Goal: Find specific page/section: Find specific page/section

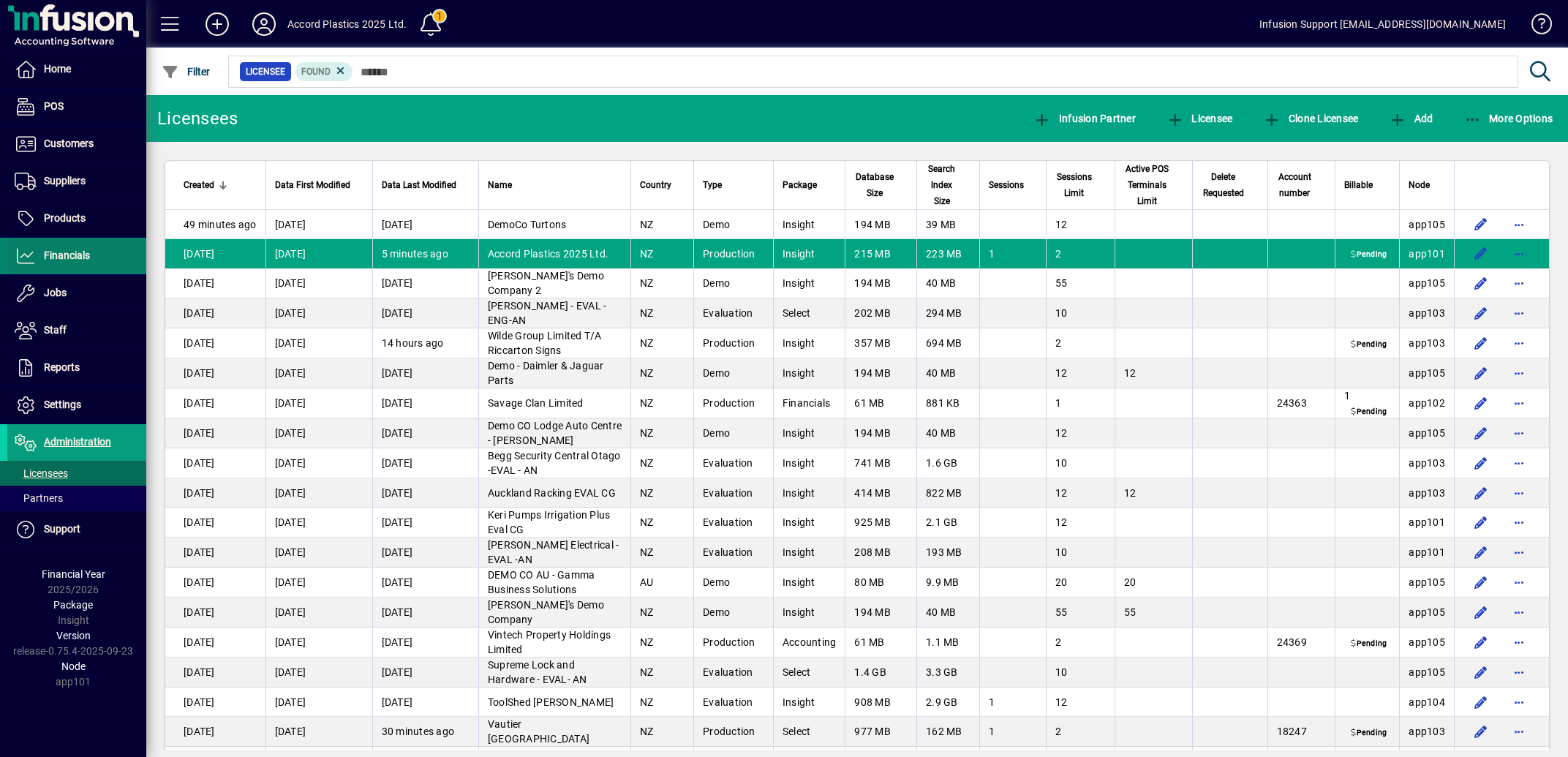
click at [74, 257] on span "Financials" at bounding box center [67, 255] width 46 height 12
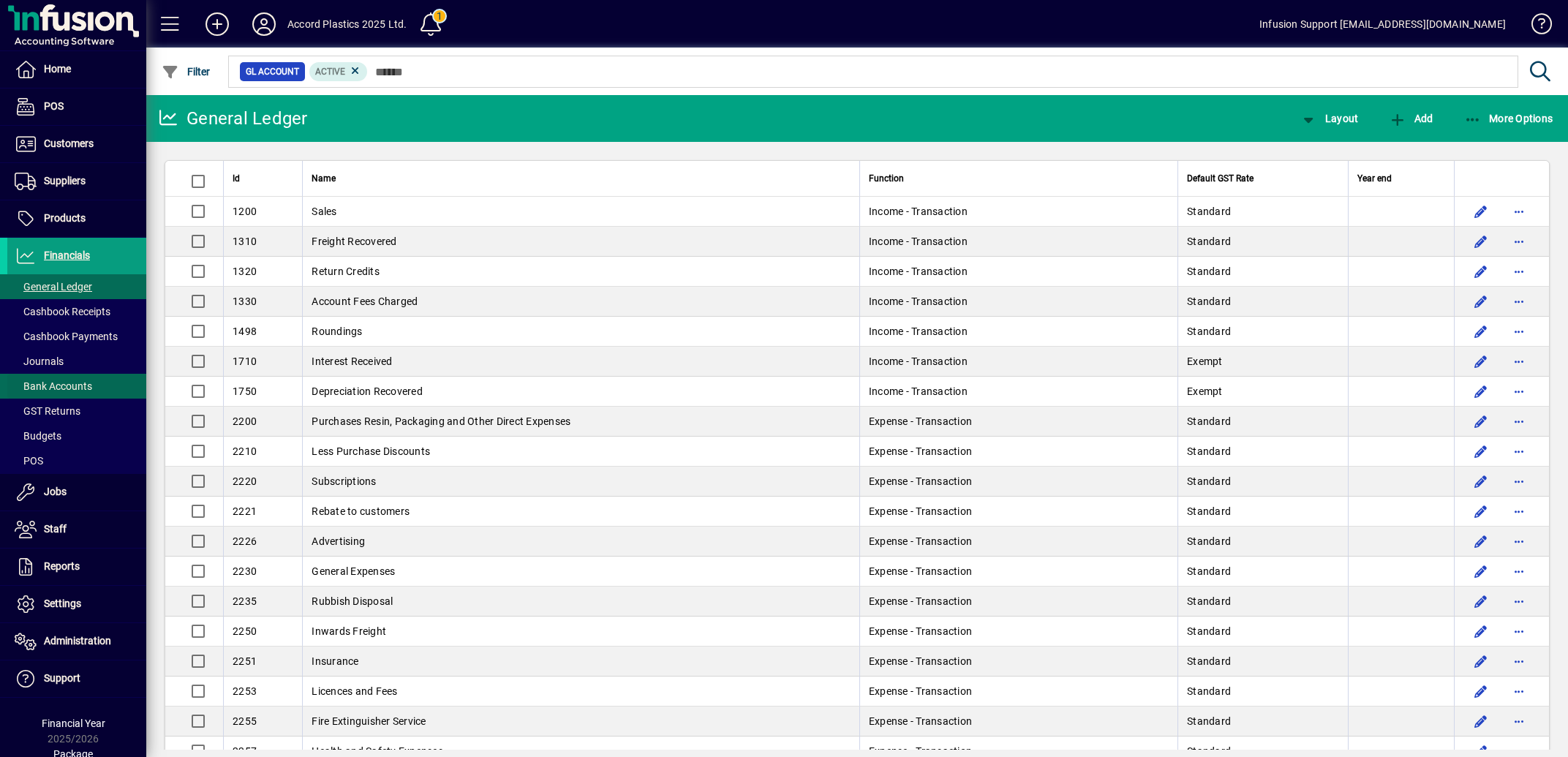
click at [74, 380] on span "Bank Accounts" at bounding box center [53, 386] width 77 height 12
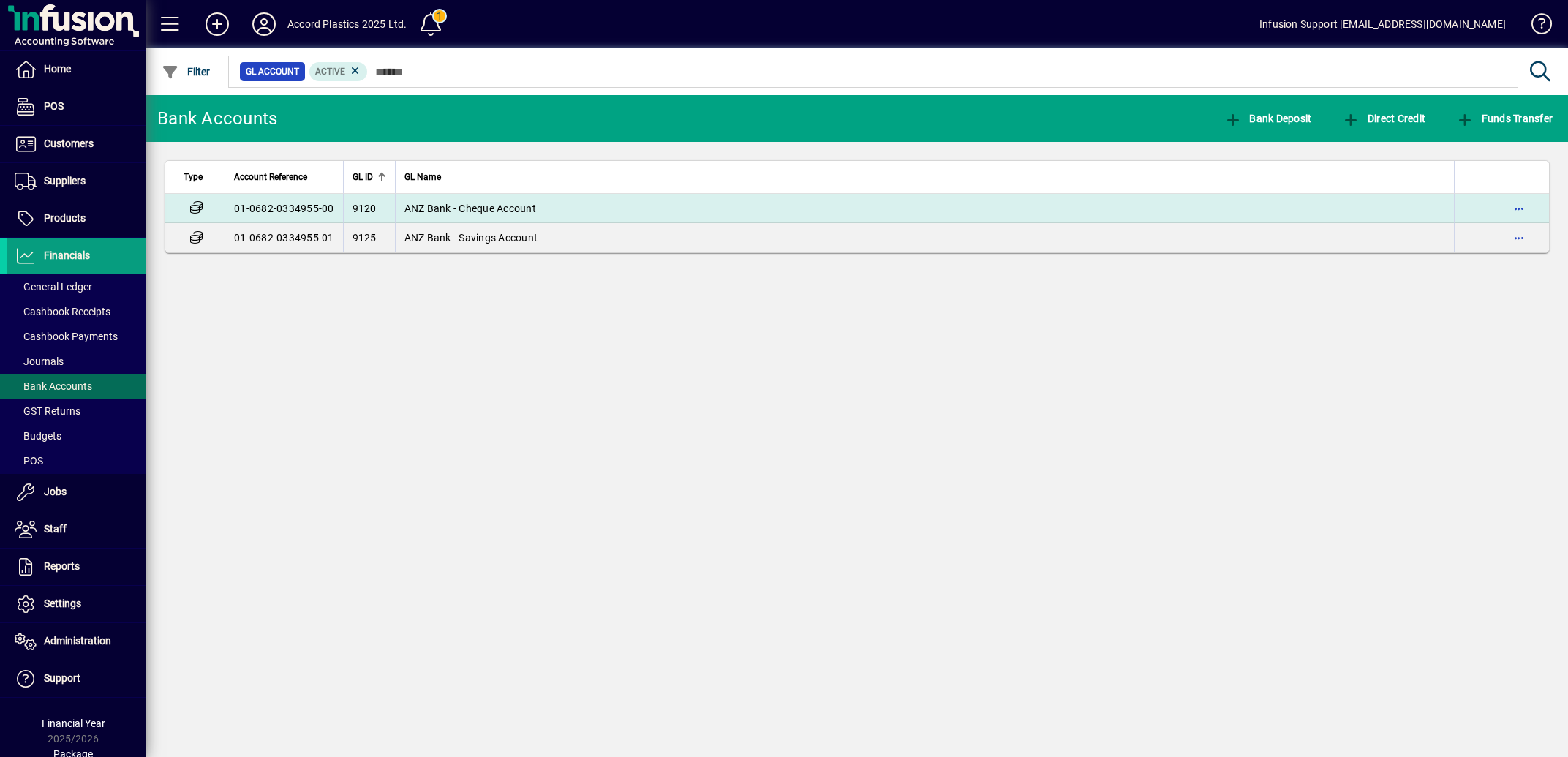
click at [518, 211] on span "ANZ Bank - Cheque Account" at bounding box center [470, 208] width 132 height 12
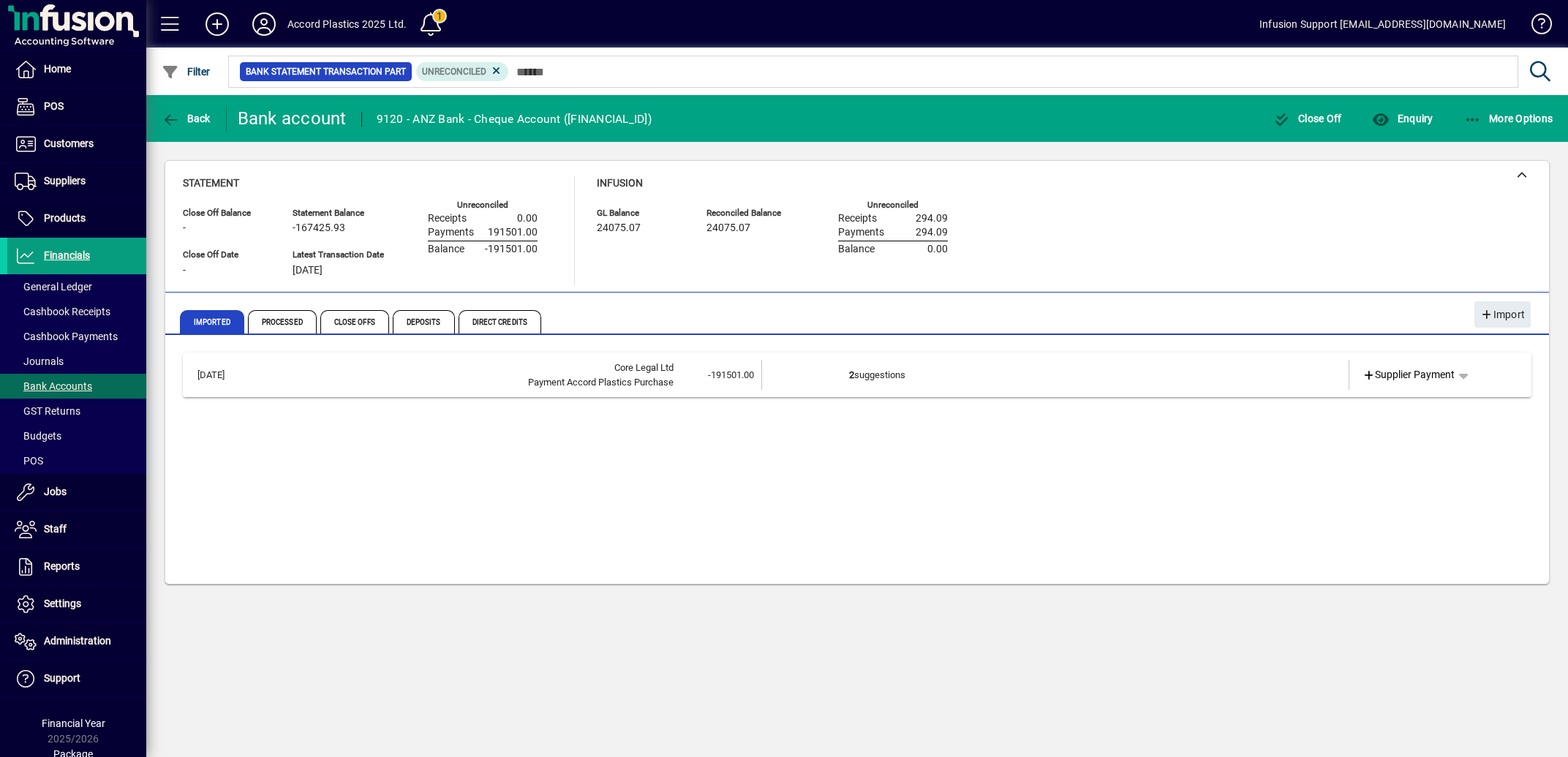
click at [267, 23] on icon at bounding box center [264, 25] width 29 height 24
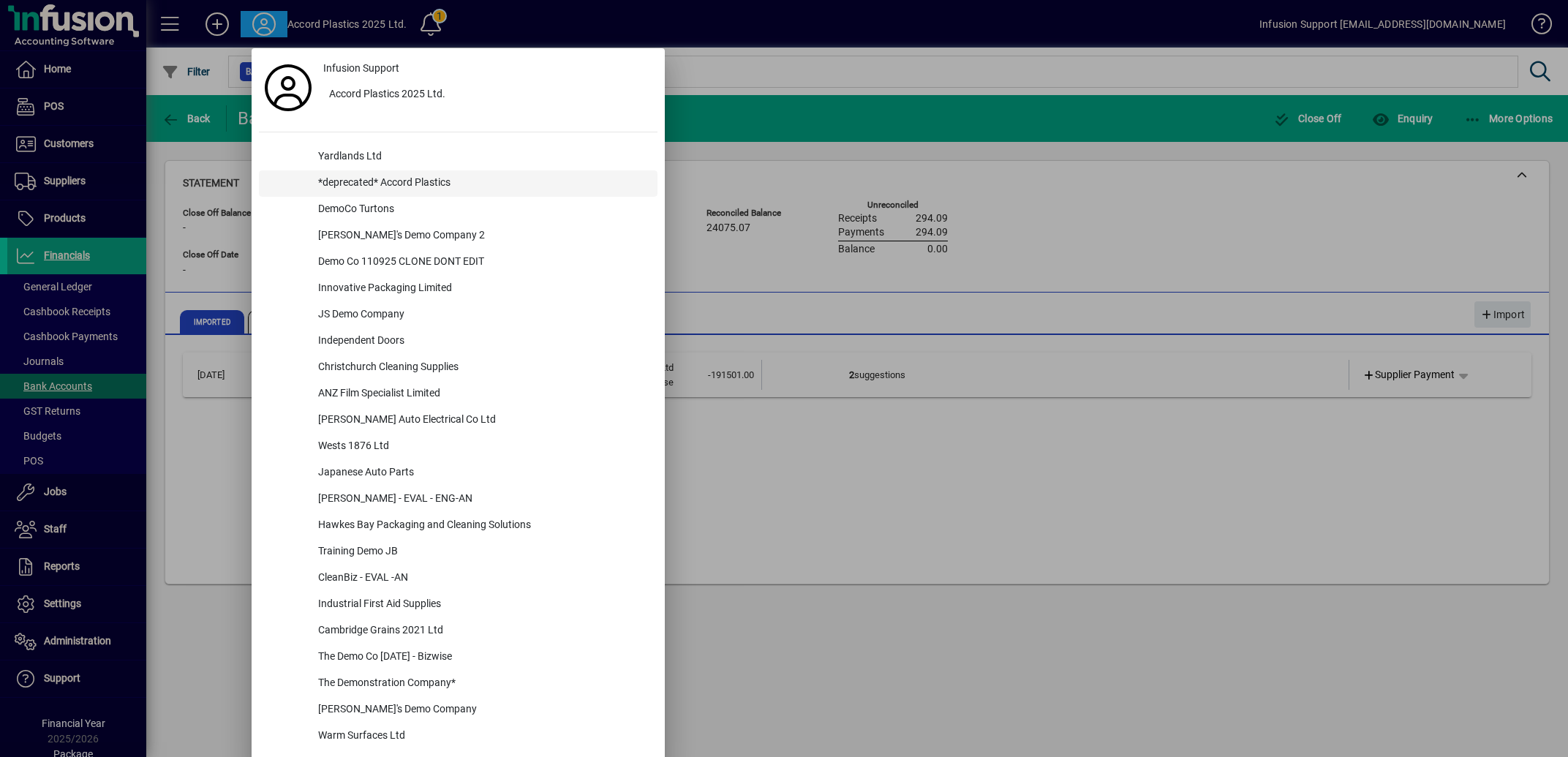
click at [408, 181] on div "*deprecated* Accord Plastics" at bounding box center [481, 183] width 351 height 26
